Goal: Check status: Check status

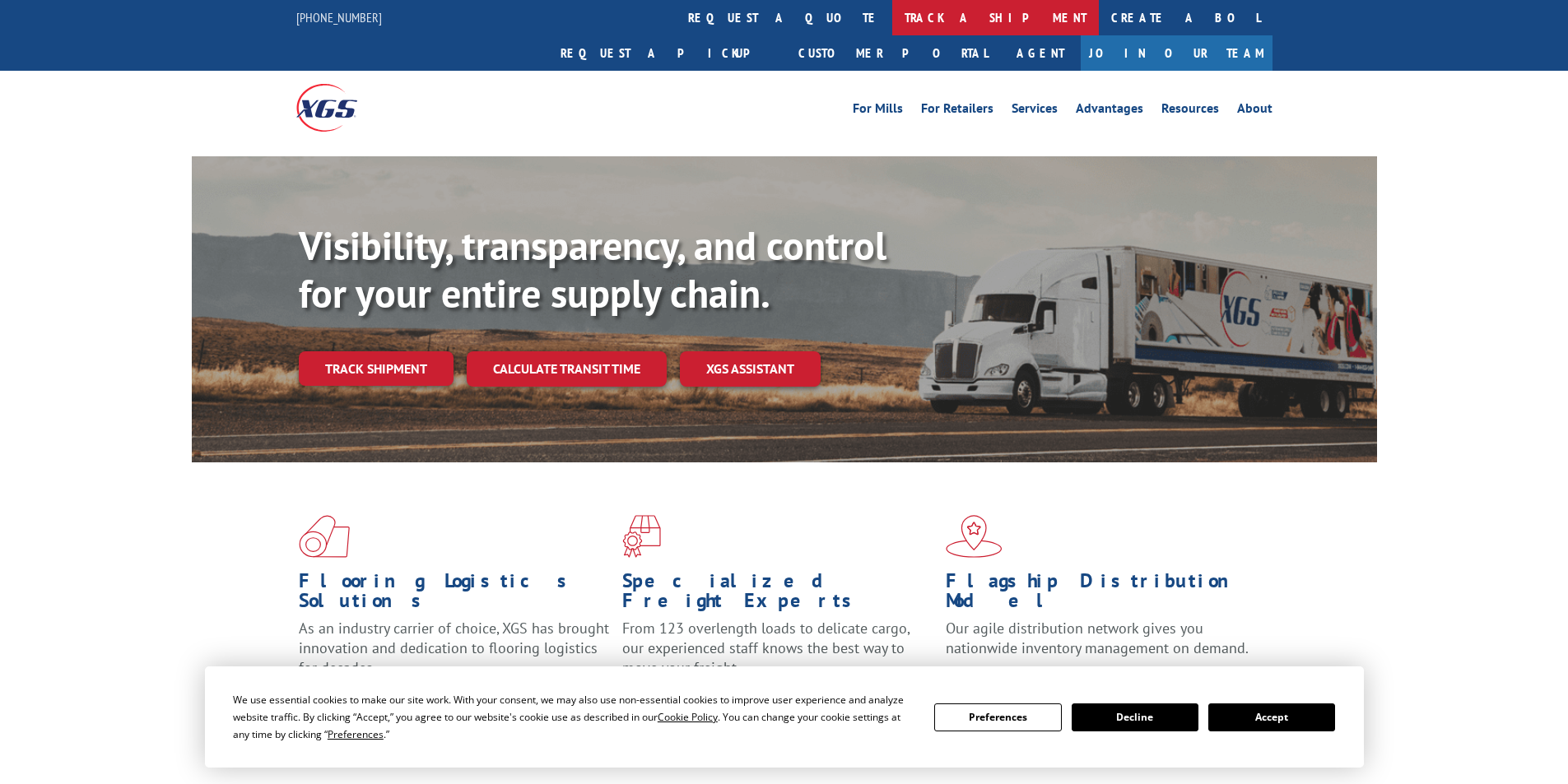
click at [892, 15] on link "track a shipment" at bounding box center [995, 17] width 207 height 35
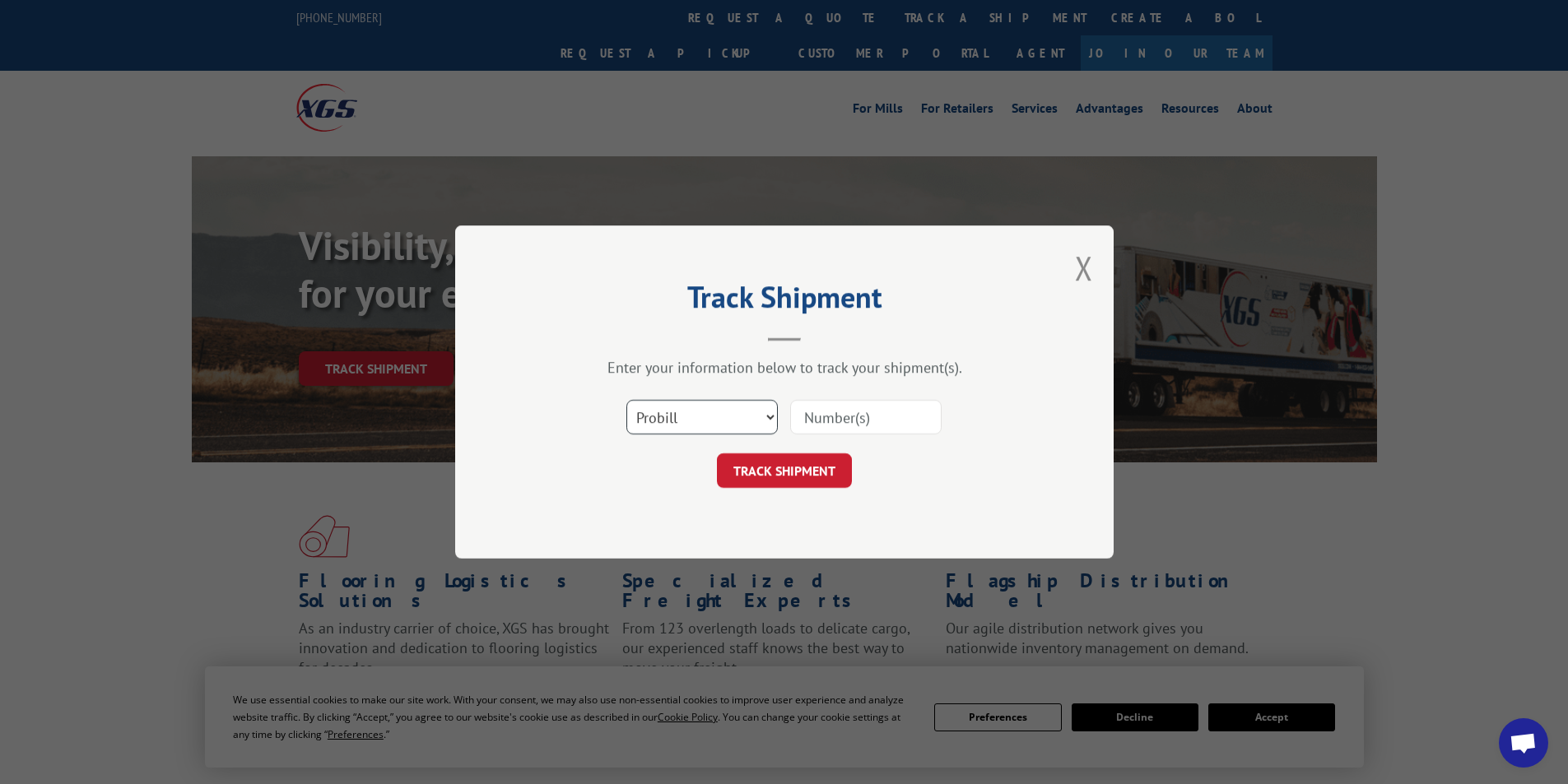
click at [767, 417] on select "Select category... Probill BOL PO" at bounding box center [702, 417] width 151 height 35
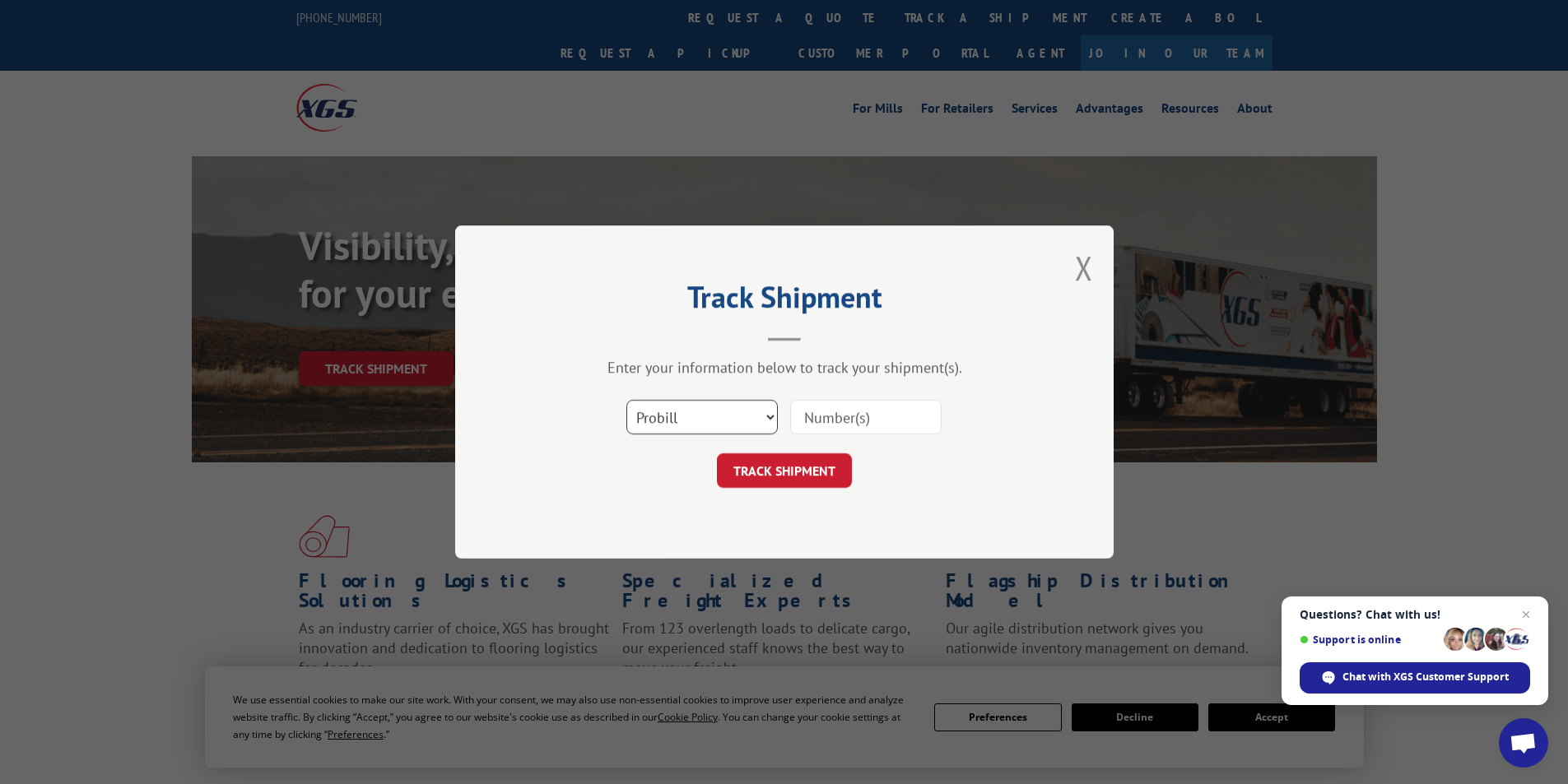
select select "po"
click at [626, 399] on select "Select category... Probill BOL PO" at bounding box center [702, 417] width 151 height 35
click at [828, 419] on input at bounding box center [866, 417] width 151 height 35
type input "09521465"
click at [828, 470] on button "TRACK SHIPMENT" at bounding box center [784, 471] width 135 height 35
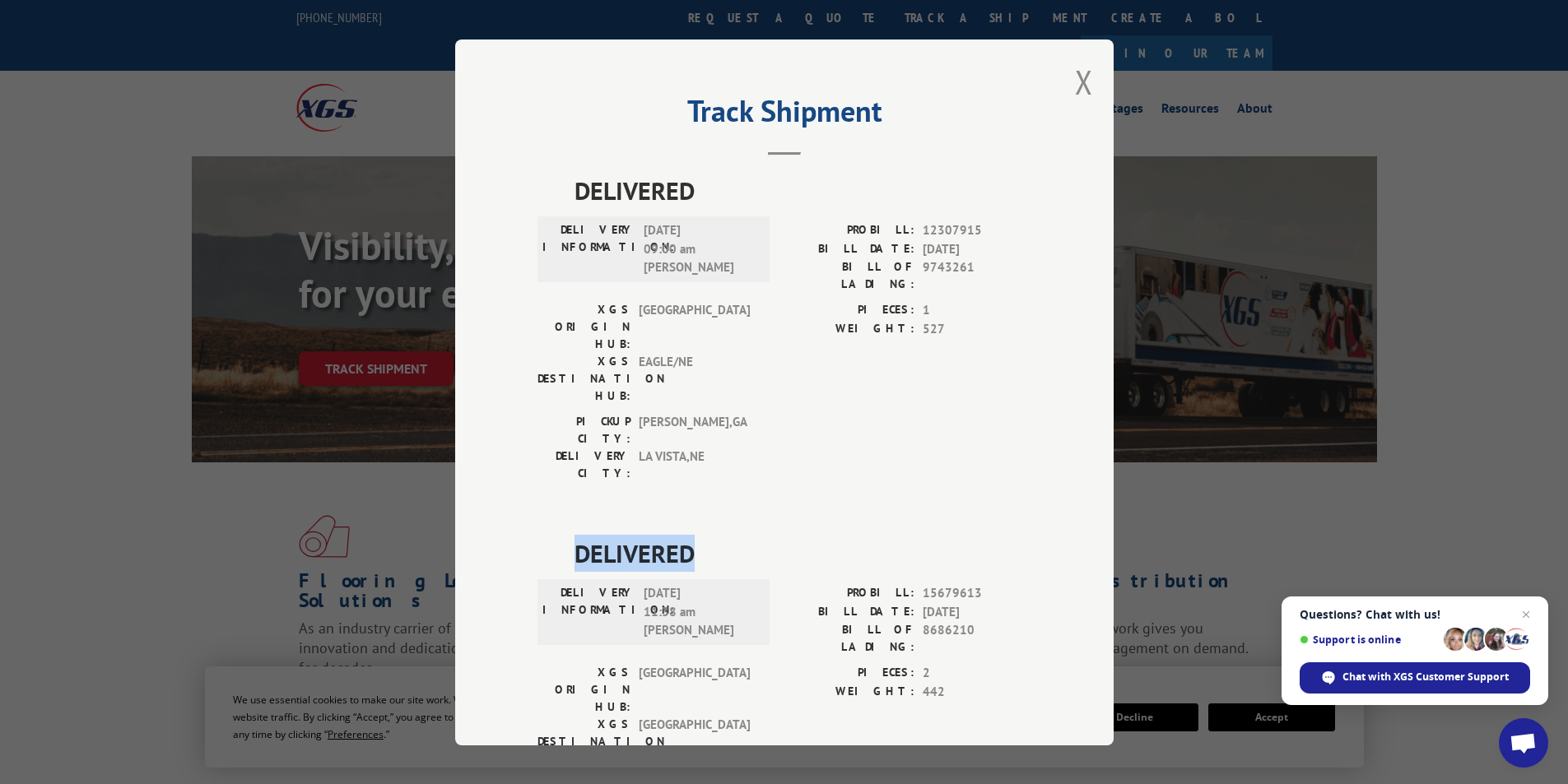
drag, startPoint x: 1119, startPoint y: 410, endPoint x: 1123, endPoint y: 460, distance: 50.2
click at [1123, 460] on div "Track Shipment DELIVERED DELIVERY INFORMATION: [DATE] 09:00 am [PERSON_NAME] PR…" at bounding box center [784, 392] width 1568 height 784
click at [1066, 631] on div "Track Shipment DELIVERED DELIVERY INFORMATION: [DATE] 09:00 am [PERSON_NAME] PR…" at bounding box center [784, 392] width 658 height 706
